Goal: Task Accomplishment & Management: Manage account settings

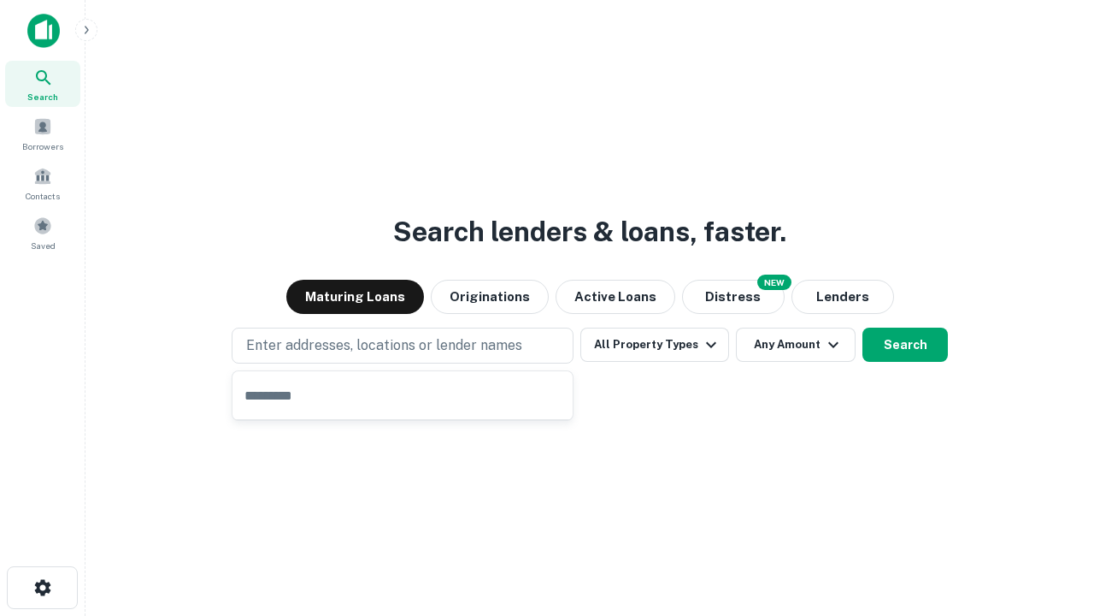
type input "**********"
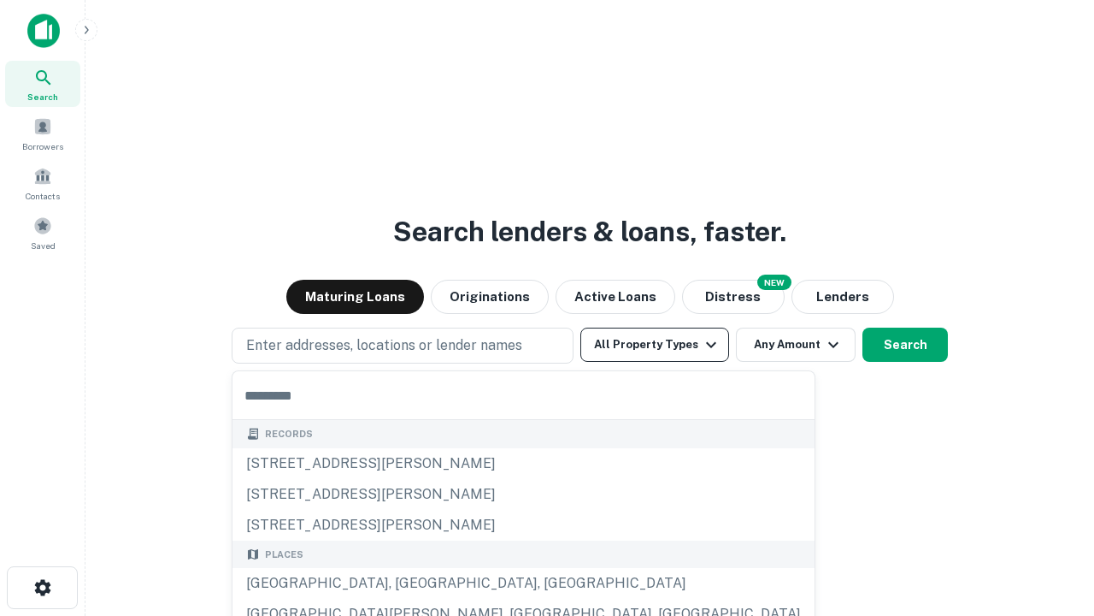
click at [655, 345] on button "All Property Types" at bounding box center [654, 344] width 149 height 34
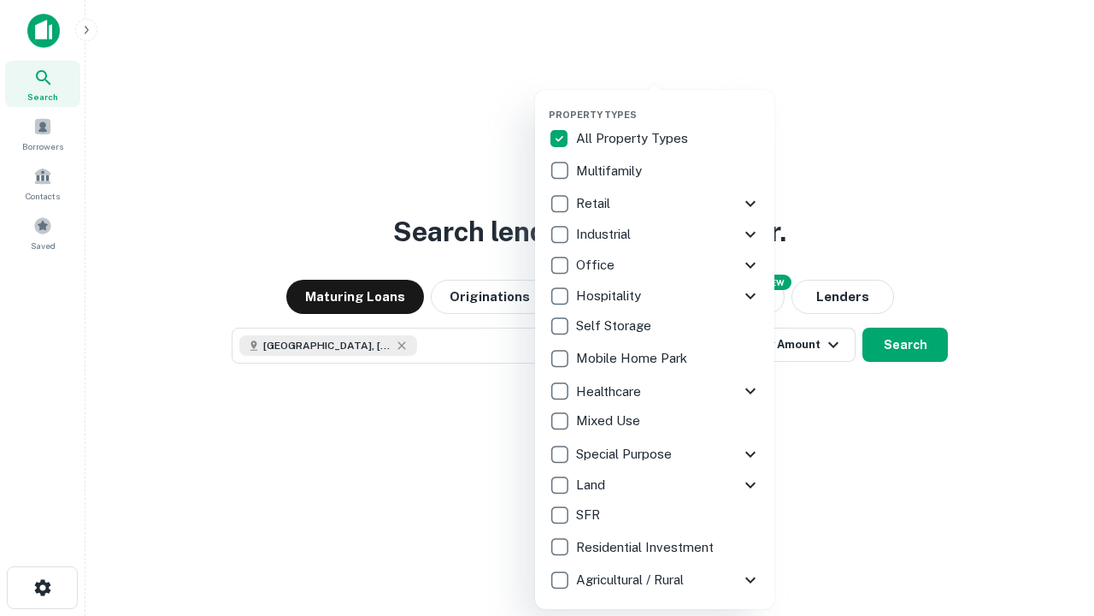
click at [669, 103] on button "button" at bounding box center [668, 103] width 239 height 1
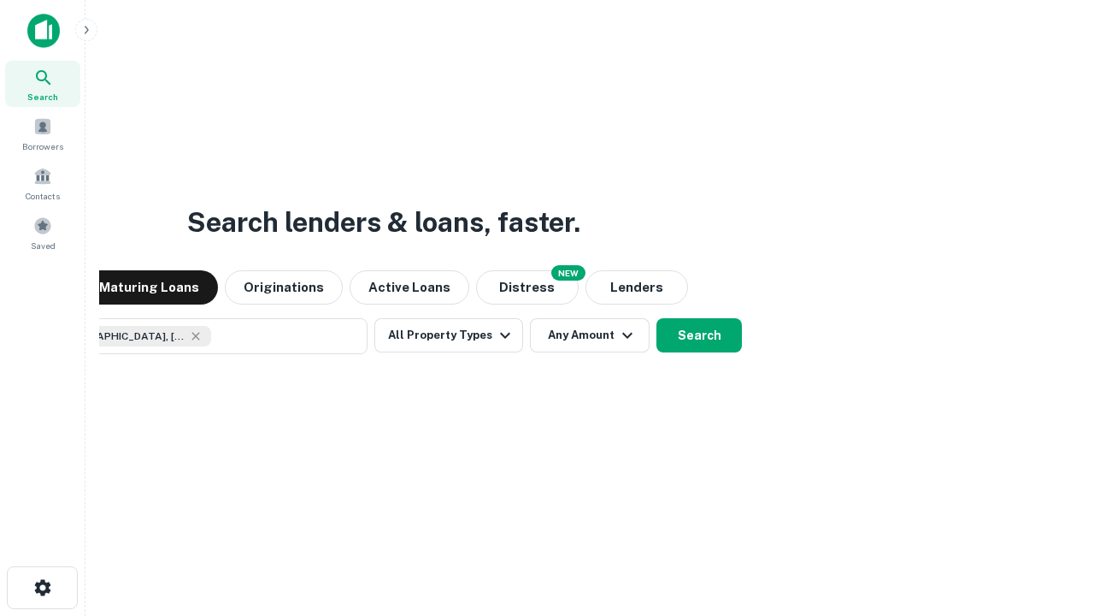
scroll to position [27, 0]
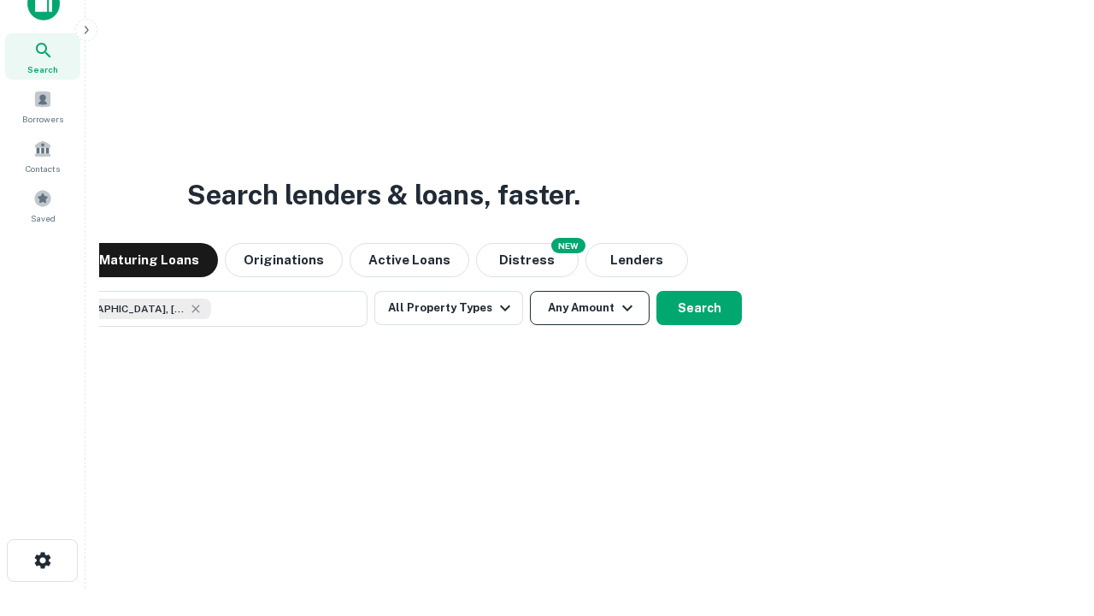
click at [530, 291] on button "Any Amount" at bounding box center [590, 308] width 120 height 34
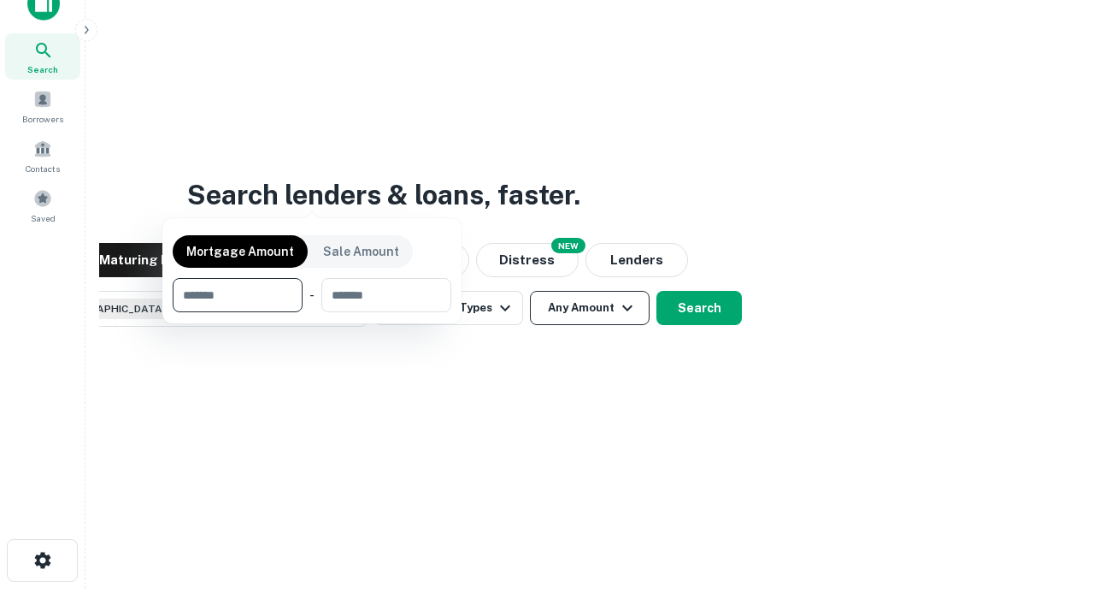
scroll to position [123, 484]
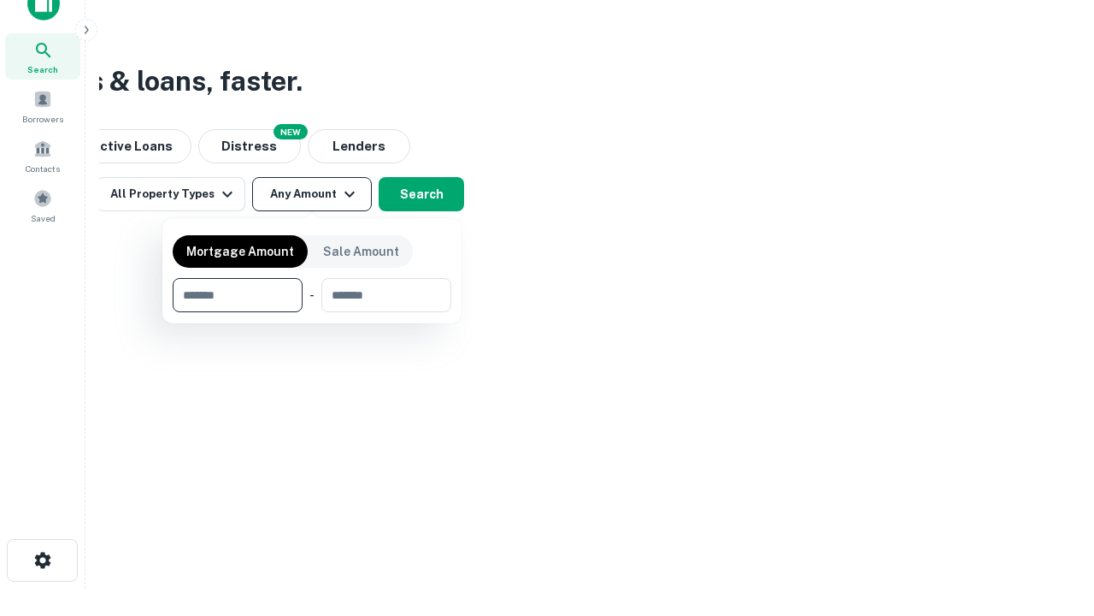
type input "*******"
click at [312, 312] on button "button" at bounding box center [312, 312] width 279 height 1
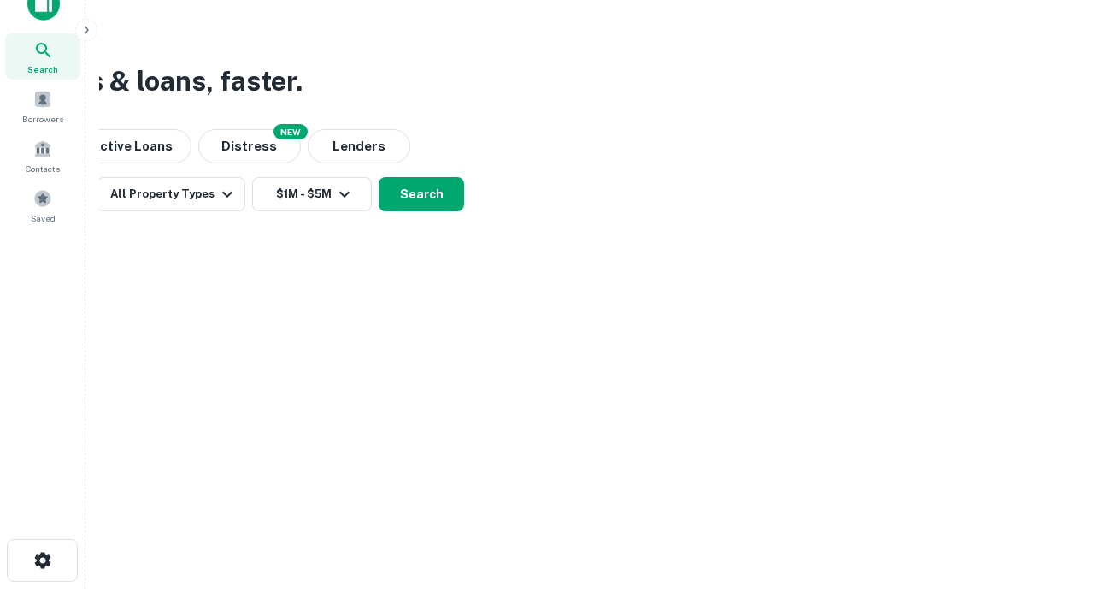
scroll to position [27, 0]
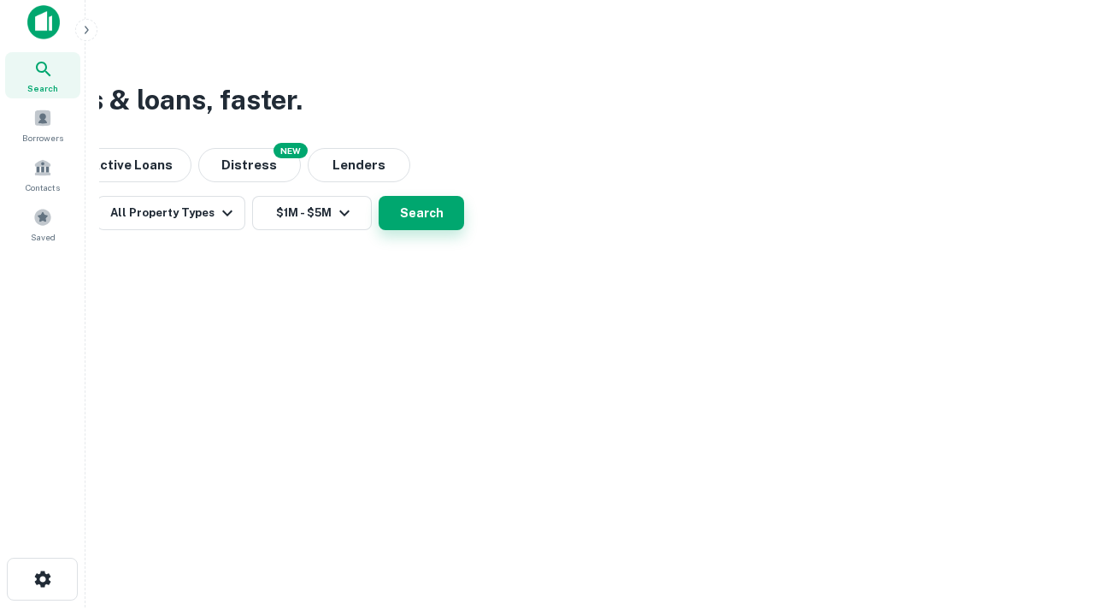
click at [464, 230] on button "Search" at bounding box center [421, 213] width 85 height 34
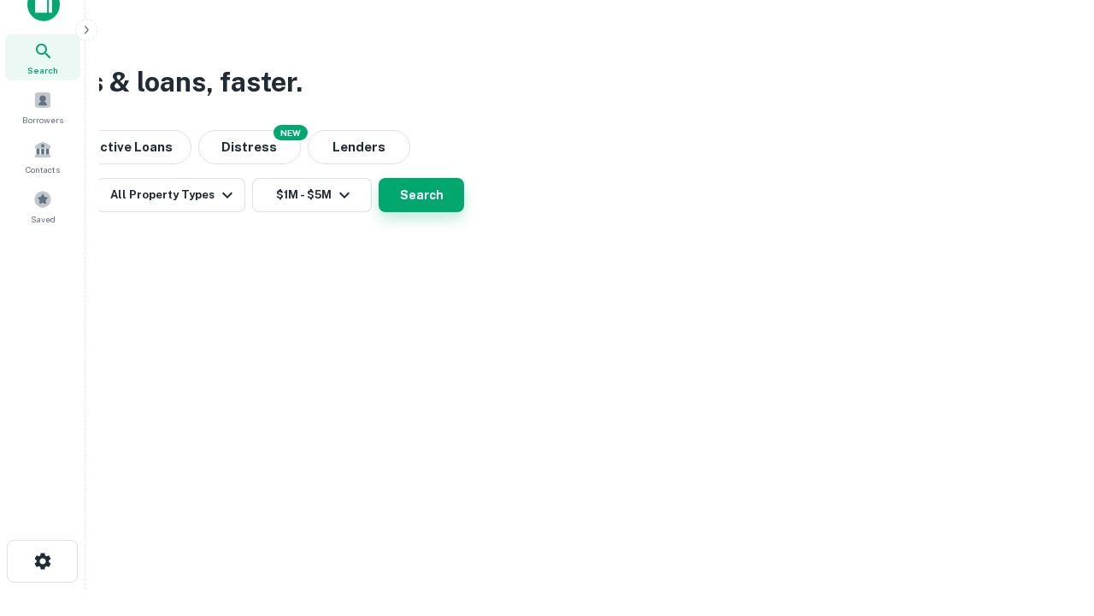
scroll to position [0, 315]
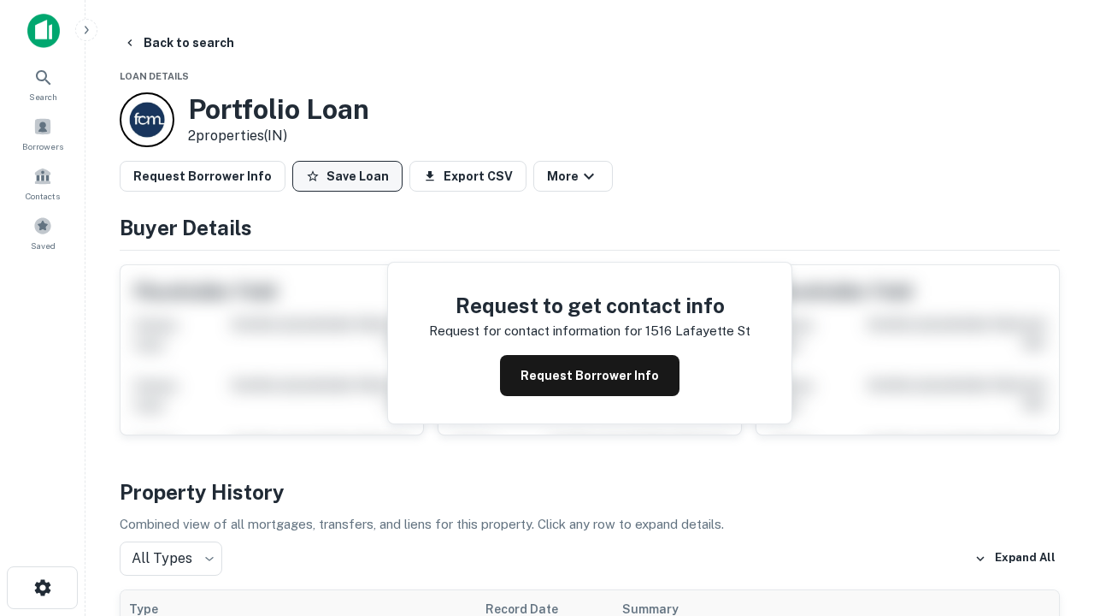
click at [347, 176] on button "Save Loan" at bounding box center [347, 176] width 110 height 31
click at [351, 176] on button "Save Loan" at bounding box center [347, 176] width 110 height 31
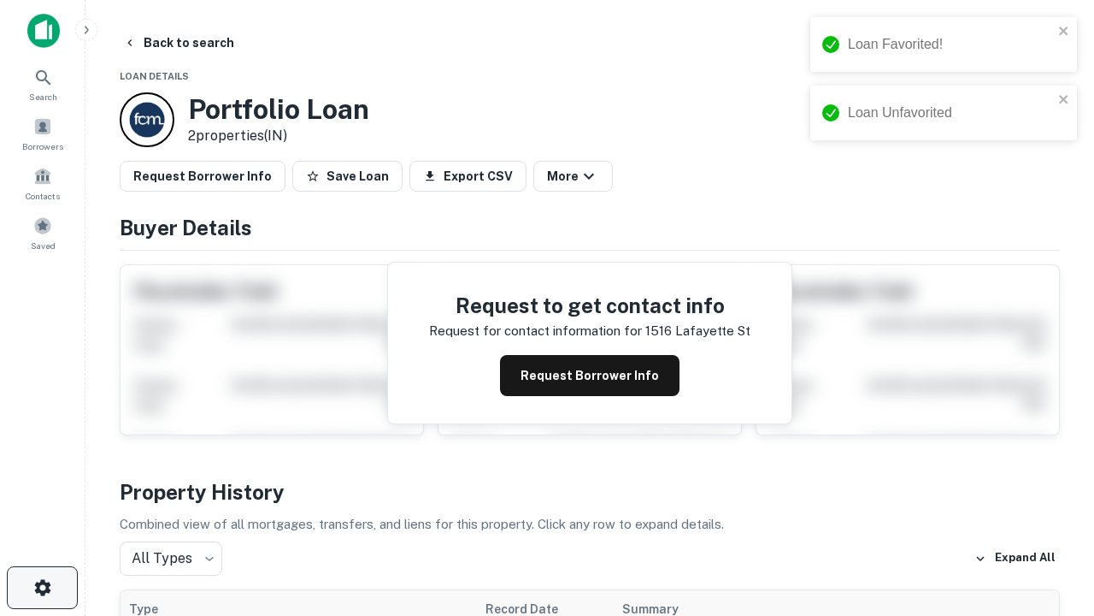
click at [42, 587] on icon "button" at bounding box center [42, 587] width 21 height 21
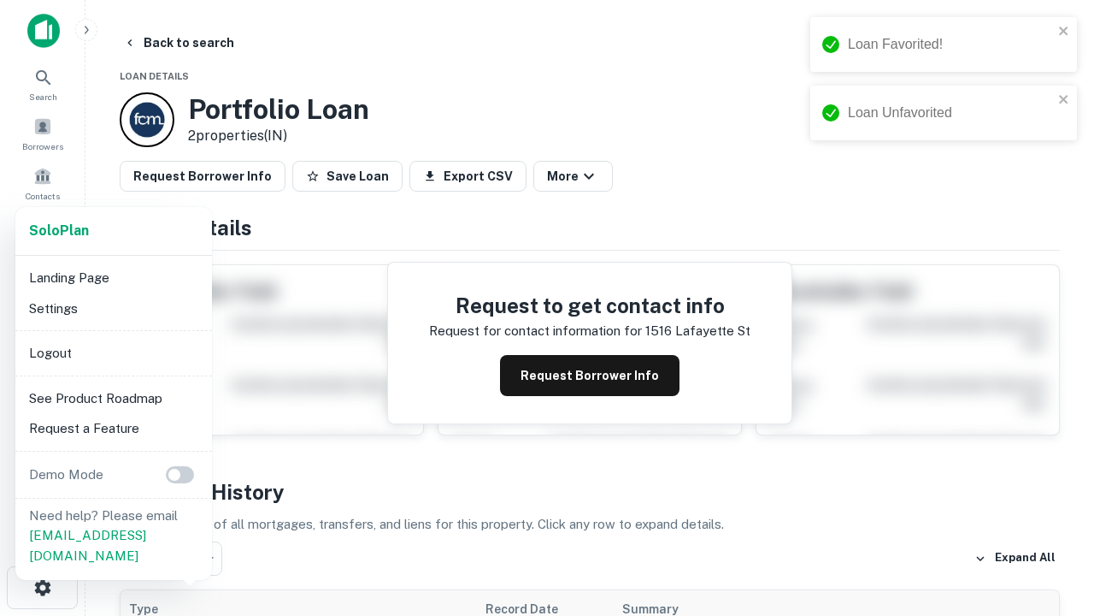
click at [113, 352] on li "Logout" at bounding box center [113, 353] width 183 height 31
